Goal: Task Accomplishment & Management: Use online tool/utility

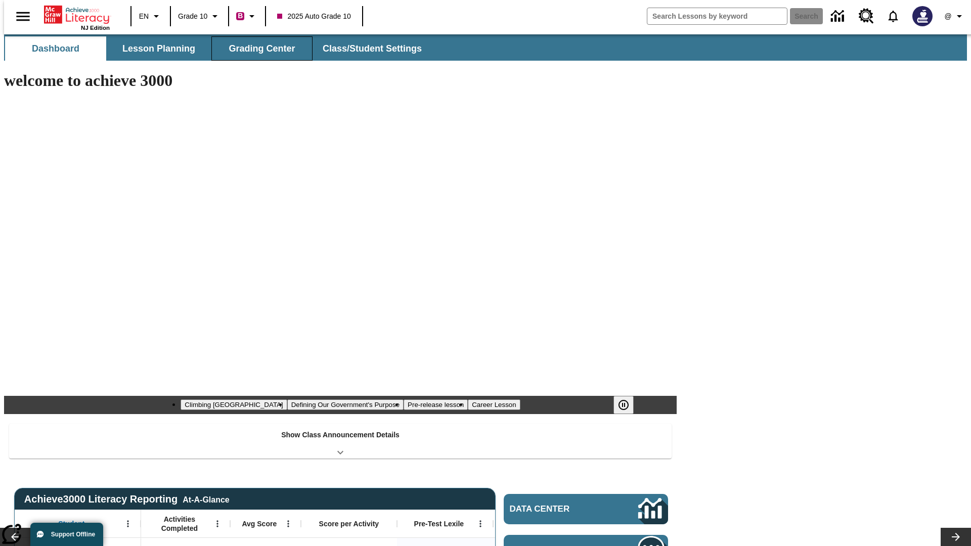
click at [258, 49] on button "Grading Center" at bounding box center [261, 48] width 101 height 24
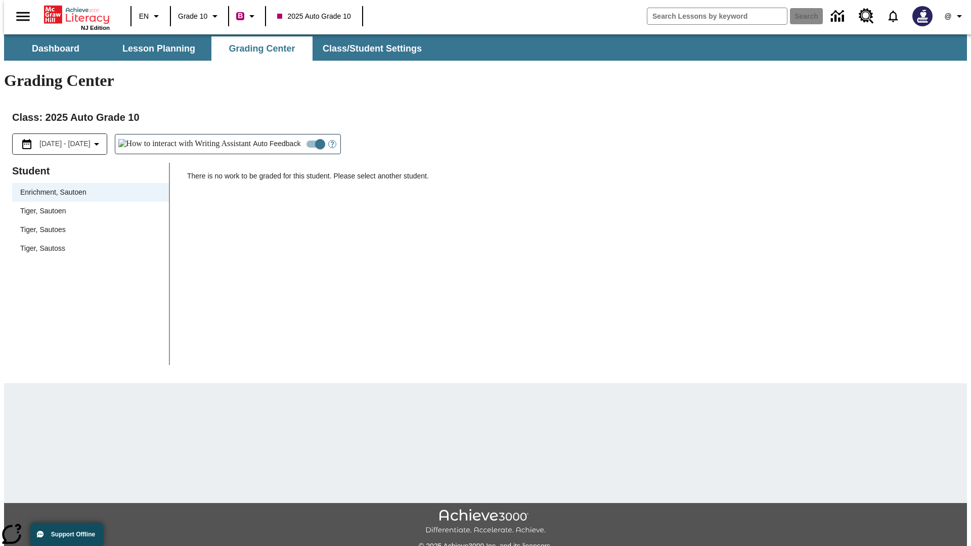
click at [87, 206] on span "Tiger, Sautoen" at bounding box center [90, 211] width 141 height 11
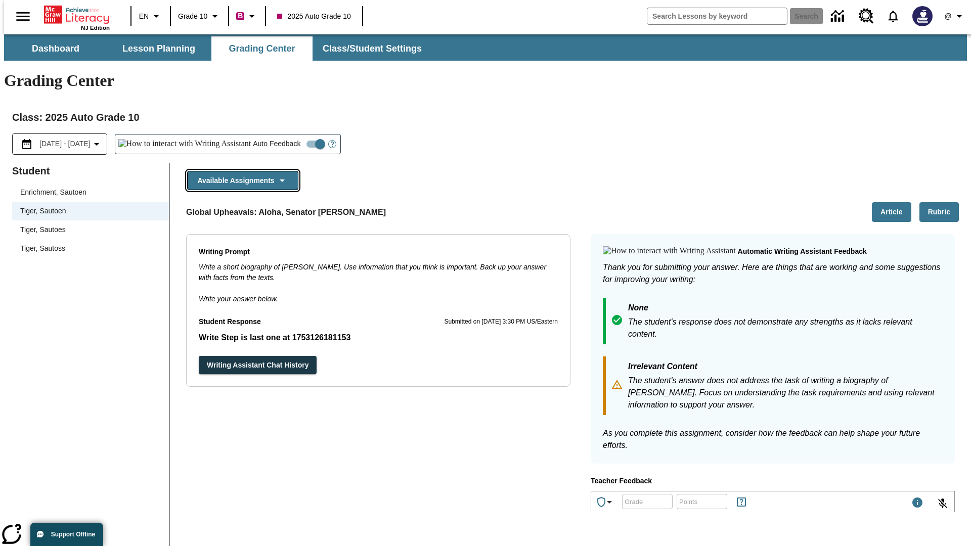
click at [240, 171] on button "Available Assignments" at bounding box center [242, 181] width 111 height 20
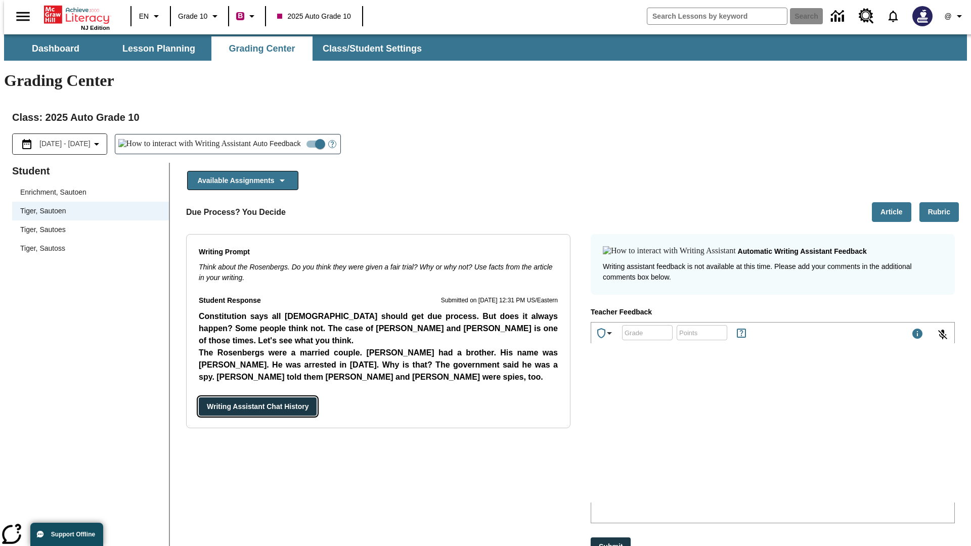
click at [199, 398] on button "Writing Assistant Chat History" at bounding box center [258, 407] width 118 height 19
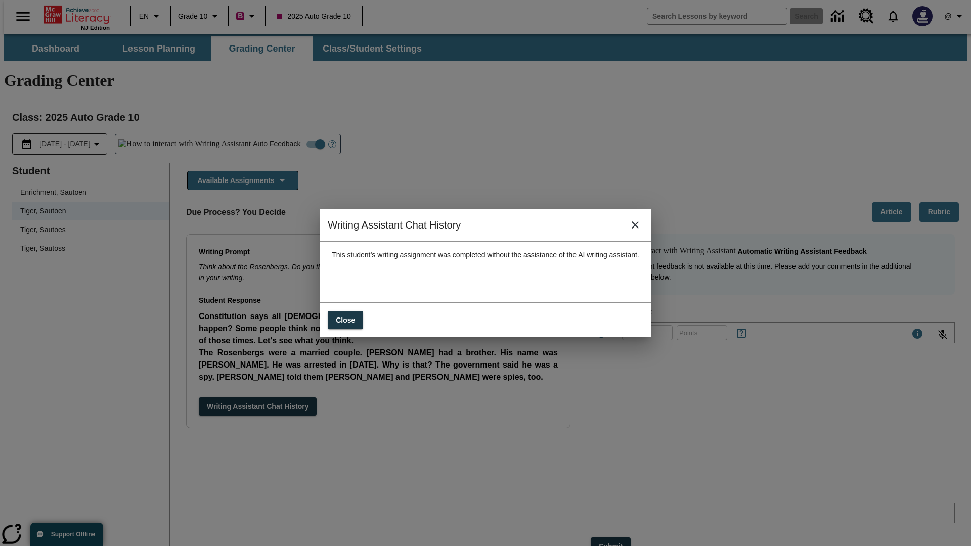
click at [639, 229] on icon "close" at bounding box center [635, 225] width 7 height 7
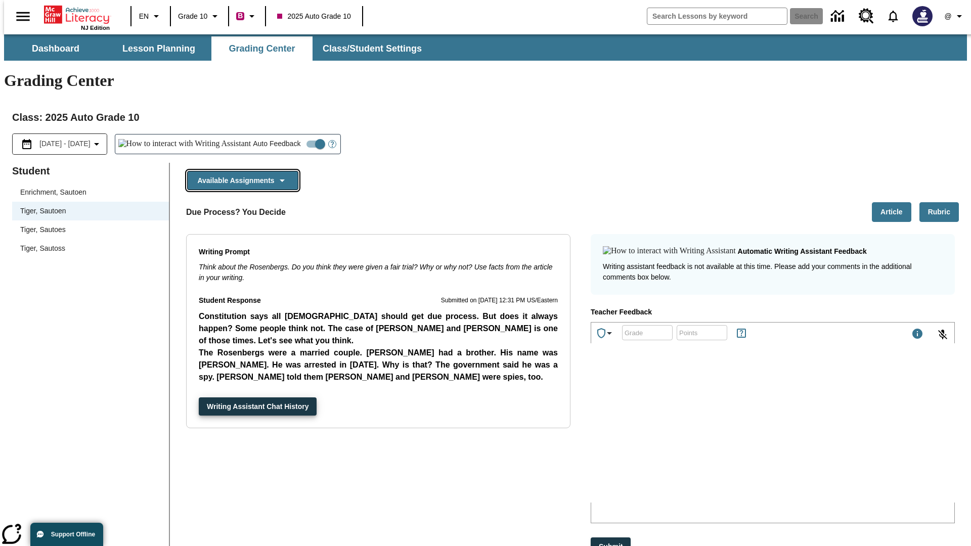
click at [240, 171] on button "Available Assignments" at bounding box center [242, 181] width 111 height 20
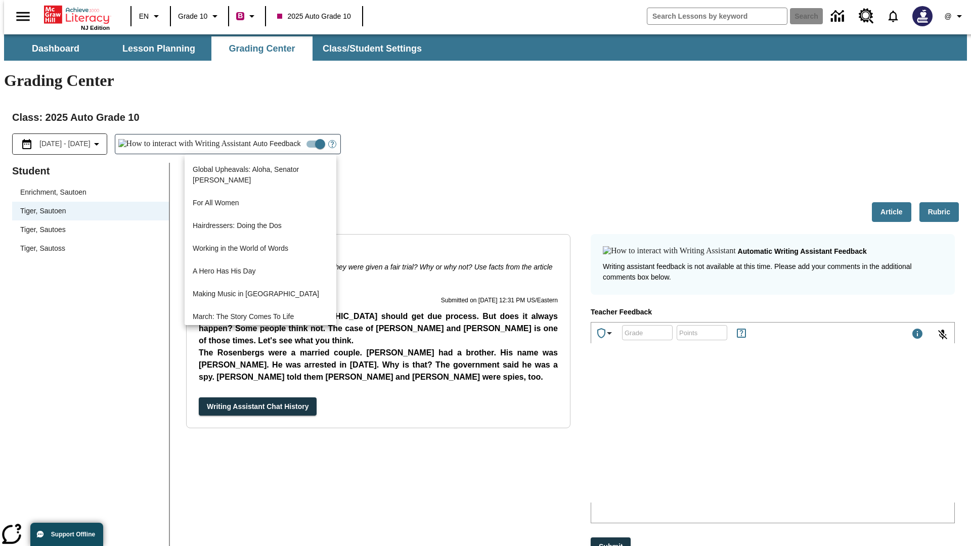
scroll to position [726, 0]
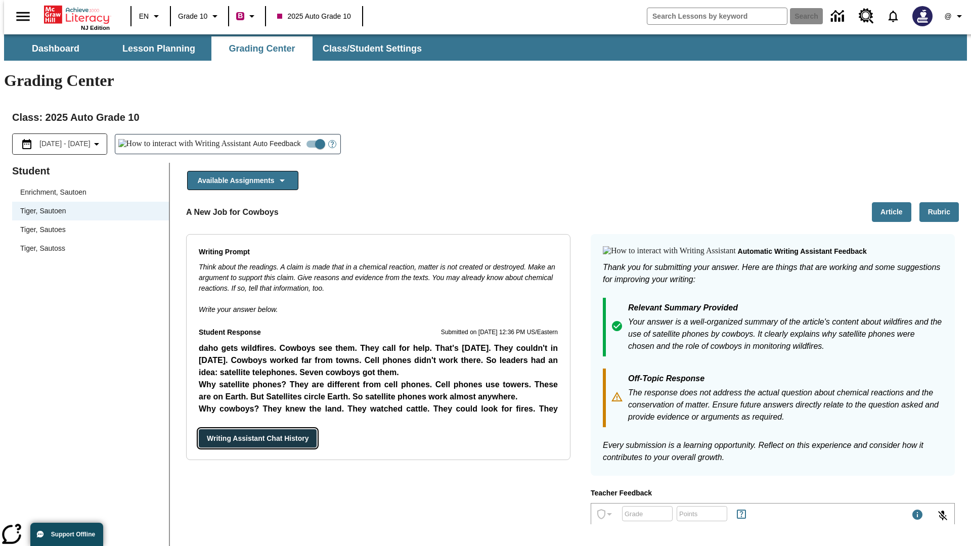
click at [199, 430] on button "Writing Assistant Chat History" at bounding box center [258, 439] width 118 height 19
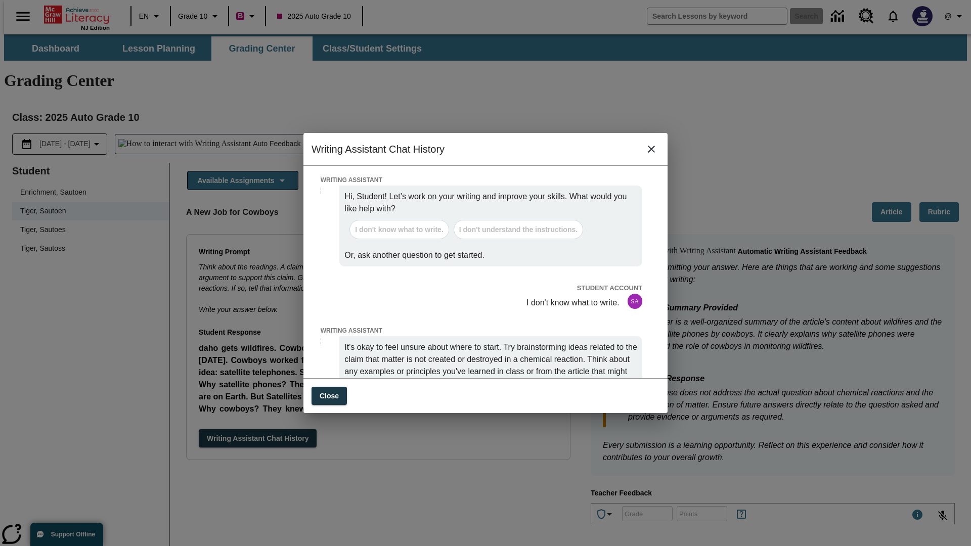
scroll to position [0, 0]
